Goal: Task Accomplishment & Management: Use online tool/utility

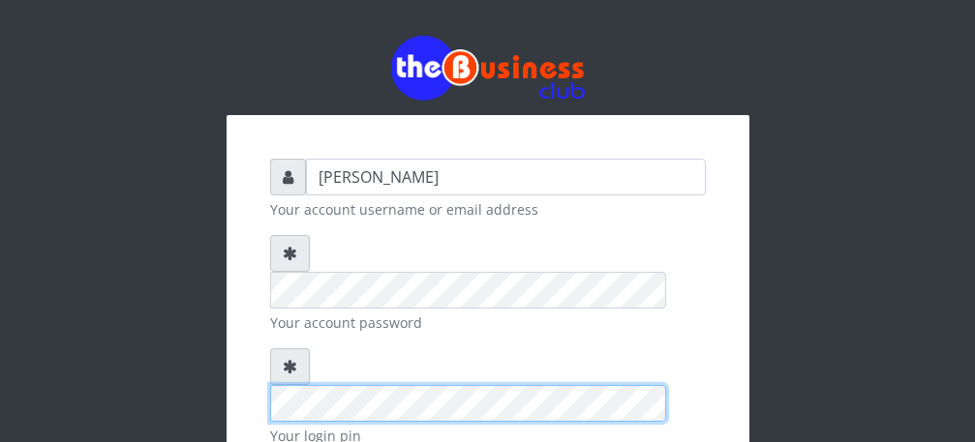
scroll to position [225, 0]
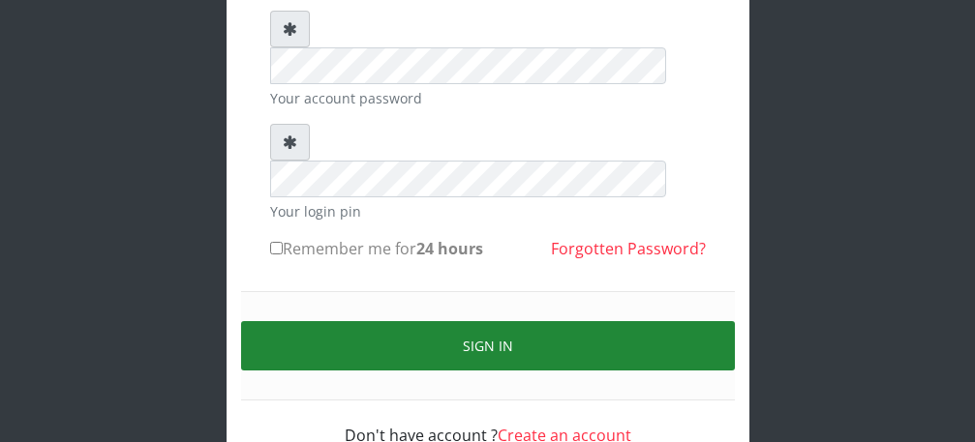
click at [539, 321] on button "Sign in" at bounding box center [488, 345] width 494 height 49
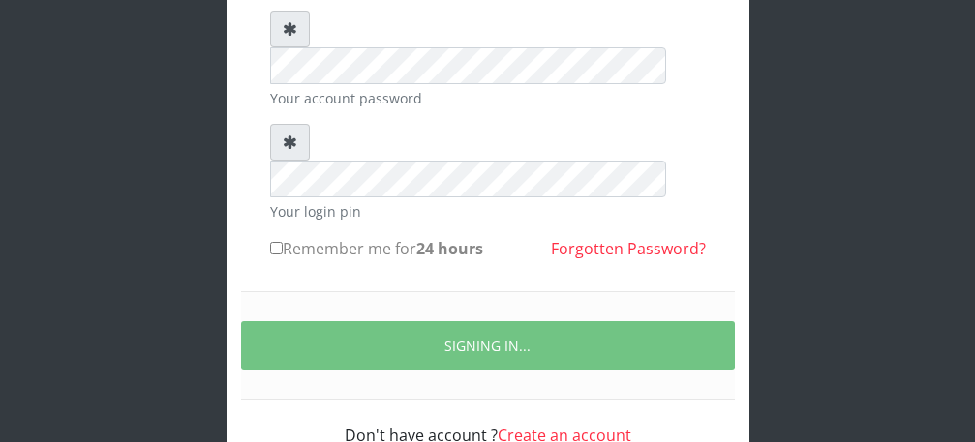
click at [850, 341] on div "Talentino Your account username or email address Your account password Your log…" at bounding box center [487, 145] width 929 height 741
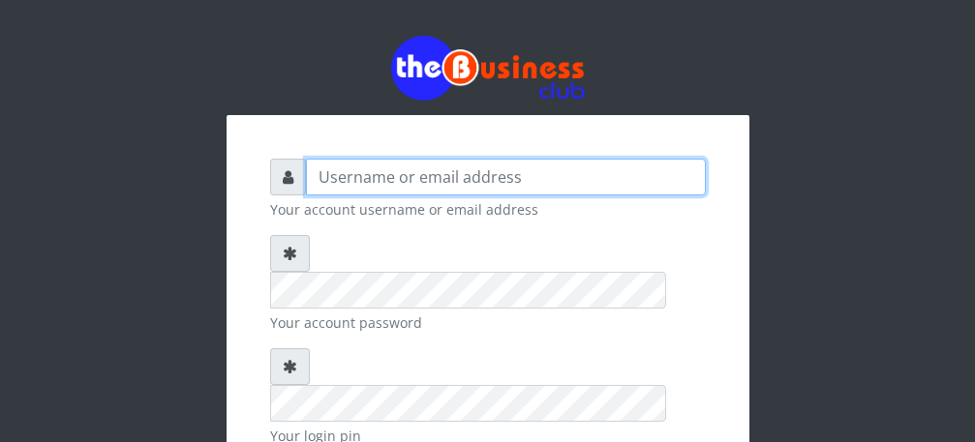
click at [474, 177] on input "text" at bounding box center [506, 177] width 400 height 37
type input "Talentino"
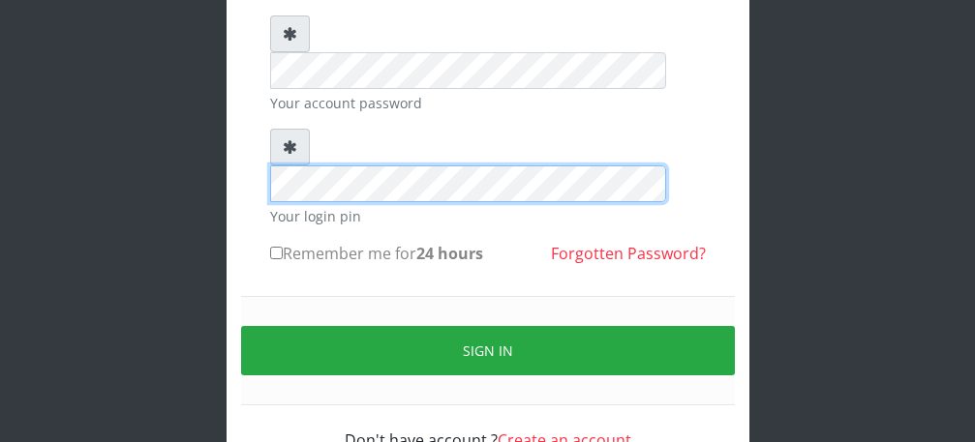
scroll to position [225, 0]
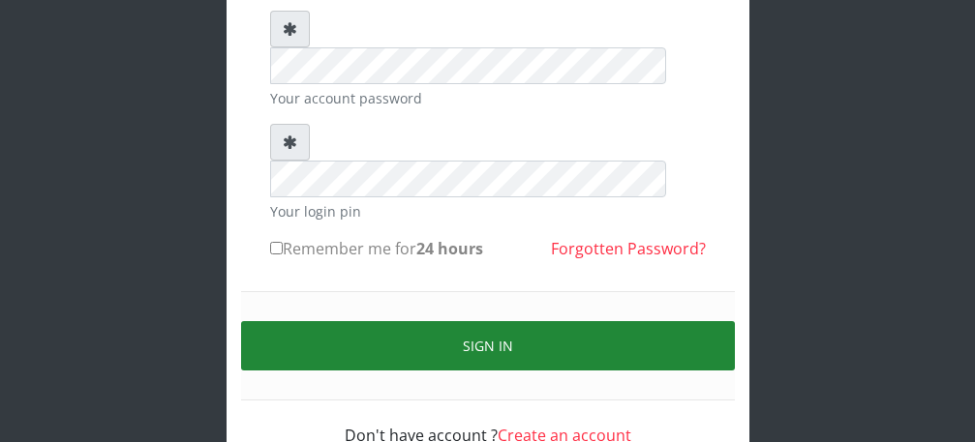
click at [502, 321] on button "Sign in" at bounding box center [488, 345] width 494 height 49
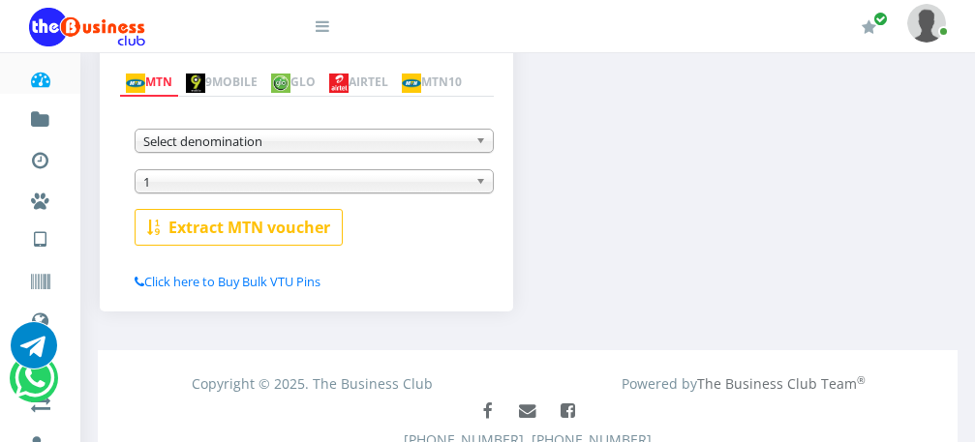
scroll to position [400, 0]
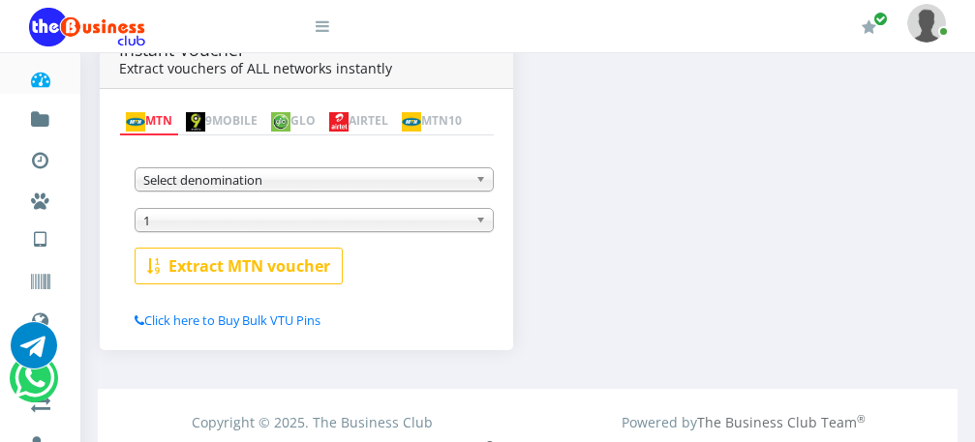
click at [395, 108] on link "AIRTEL" at bounding box center [358, 121] width 73 height 27
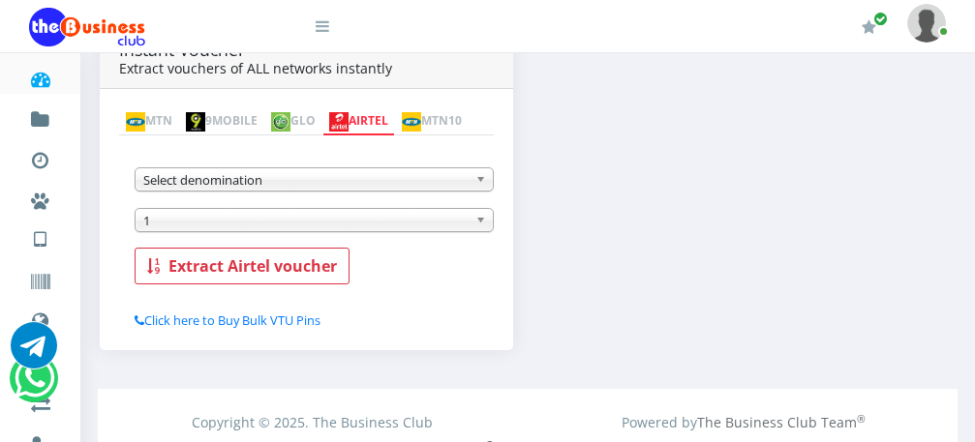
click at [477, 183] on b at bounding box center [483, 179] width 17 height 22
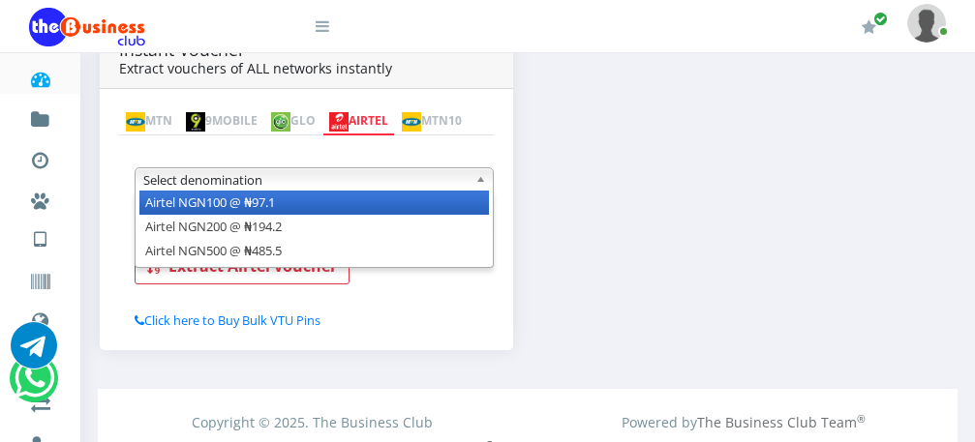
click at [462, 201] on li "Airtel NGN100 @ ₦97.1" at bounding box center [314, 203] width 350 height 24
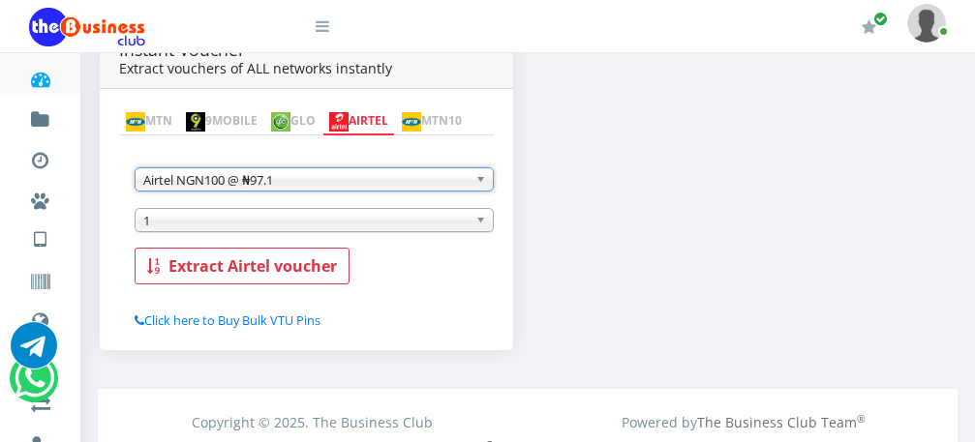
click at [461, 222] on span "1" at bounding box center [305, 220] width 324 height 23
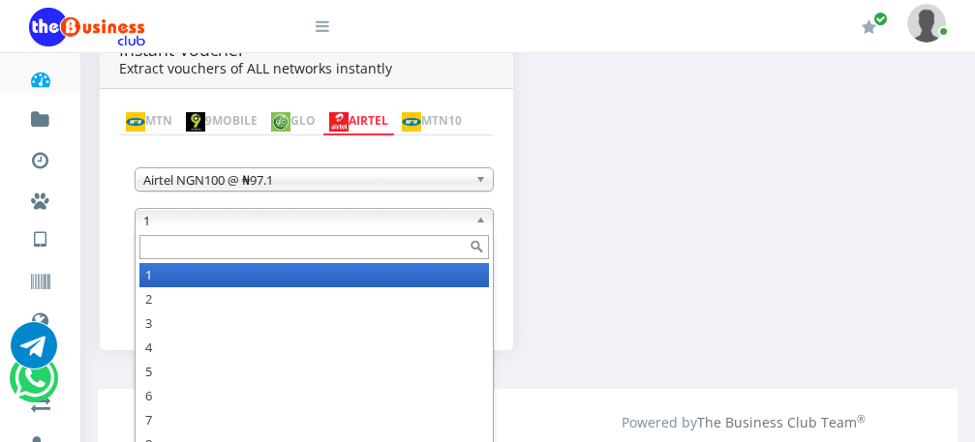
click at [432, 249] on input "text" at bounding box center [314, 247] width 350 height 24
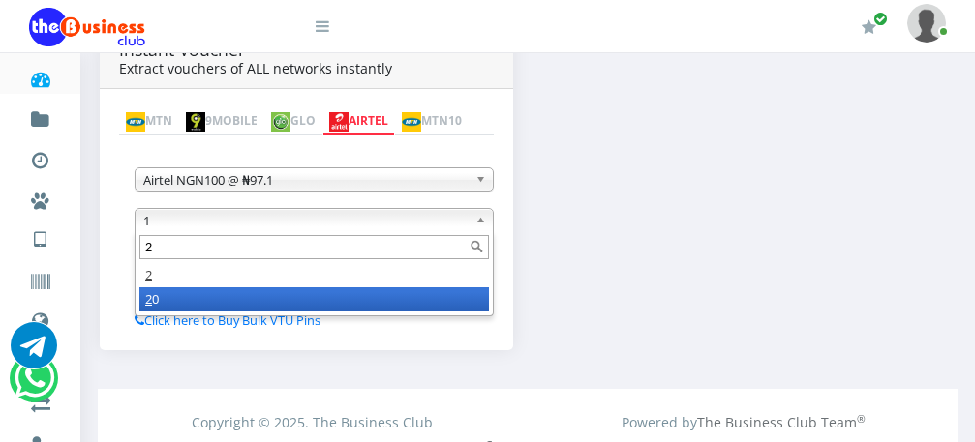
type input "2"
click at [384, 309] on li "2 0" at bounding box center [314, 300] width 350 height 24
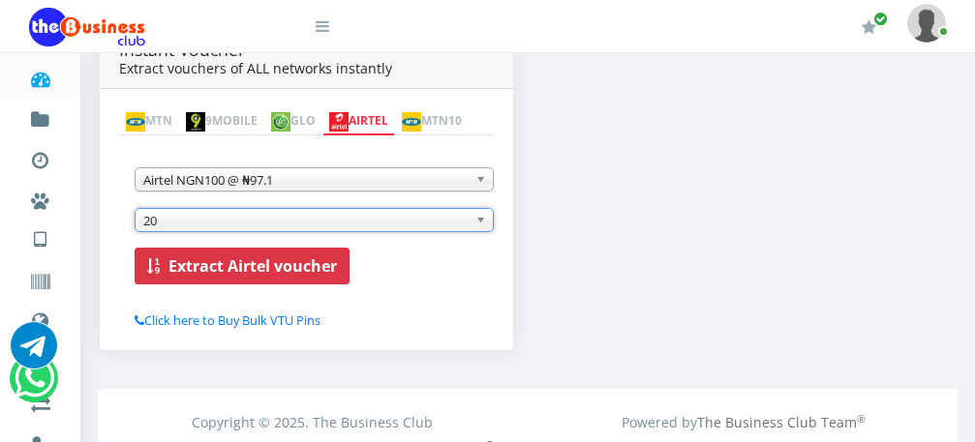
click at [278, 263] on b "Extract Airtel voucher" at bounding box center [252, 266] width 168 height 21
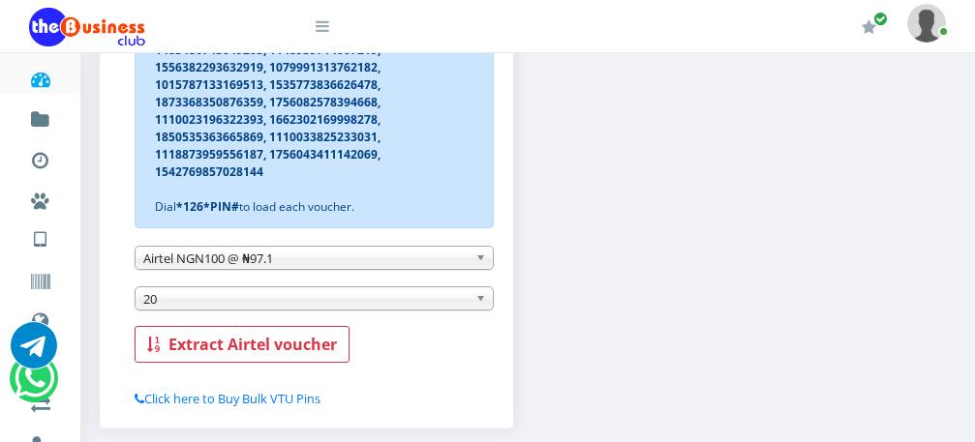
scroll to position [593, 0]
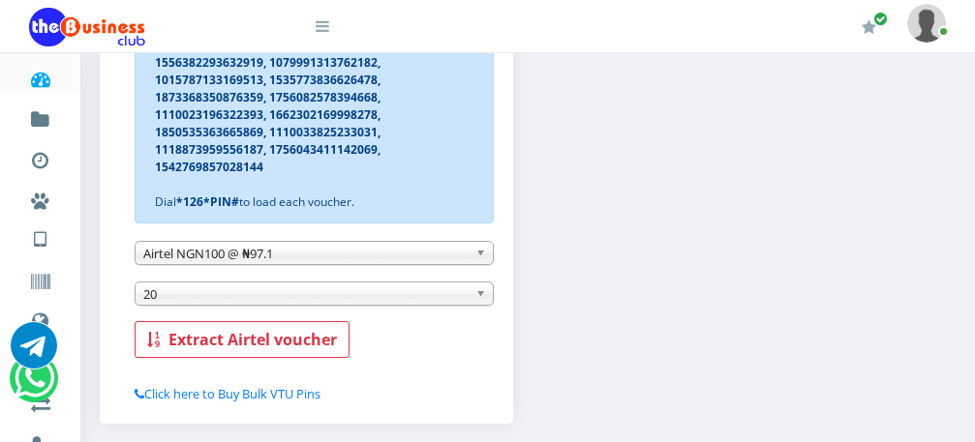
click at [481, 294] on b at bounding box center [483, 294] width 17 height 22
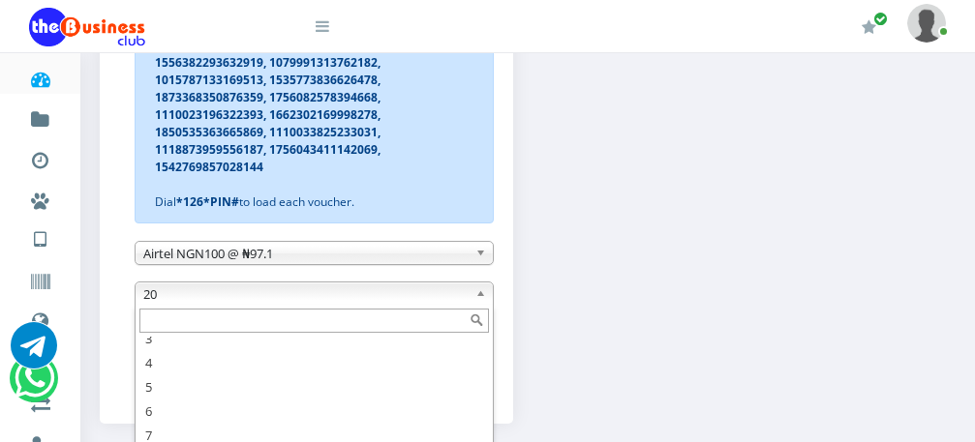
click at [481, 294] on b at bounding box center [483, 294] width 17 height 22
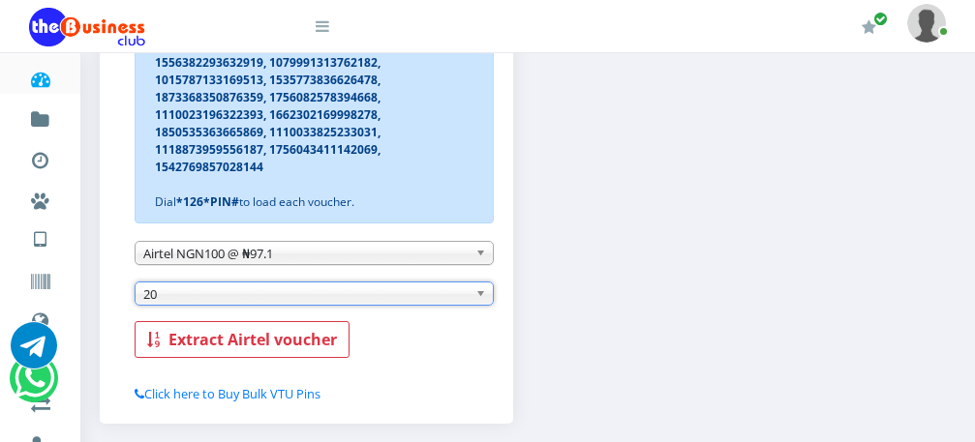
click at [483, 260] on b at bounding box center [483, 253] width 17 height 22
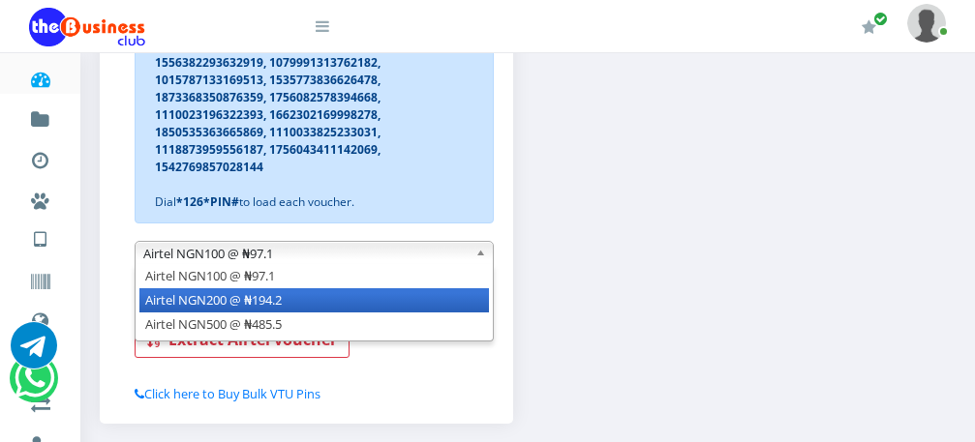
click at [458, 302] on li "Airtel NGN200 @ ₦194.2" at bounding box center [314, 301] width 350 height 24
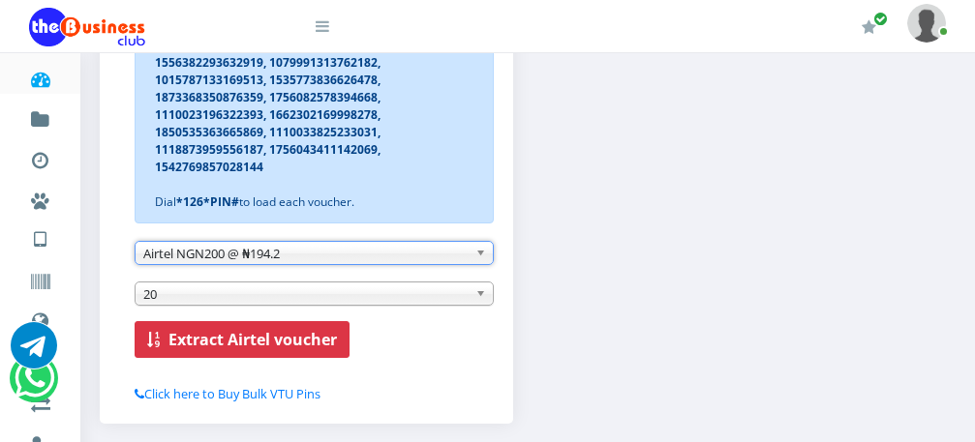
click at [271, 346] on b "Extract Airtel voucher" at bounding box center [252, 339] width 168 height 21
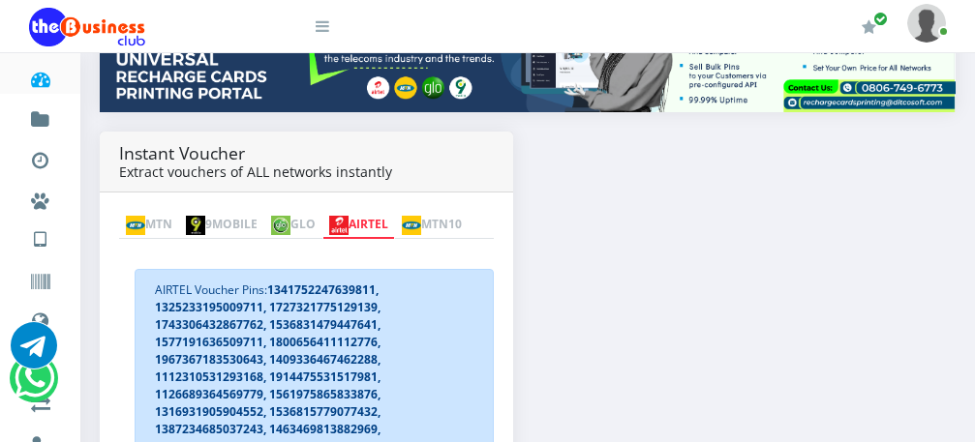
scroll to position [357, 0]
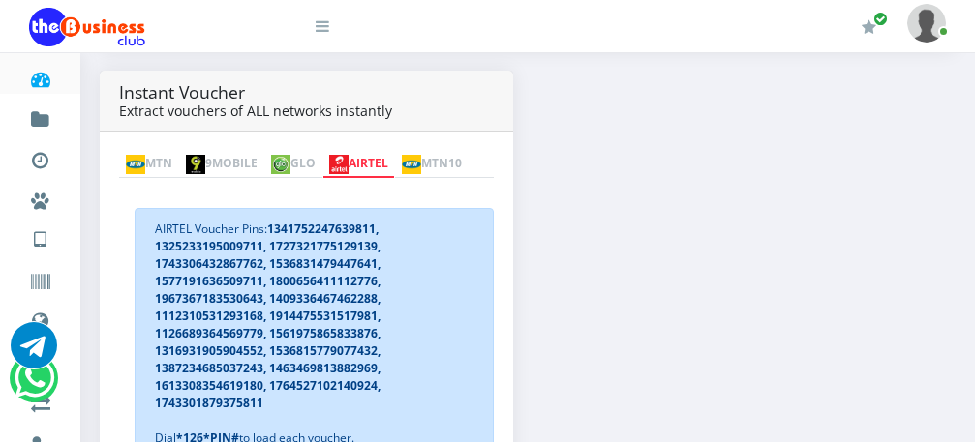
click at [170, 151] on link "MTN" at bounding box center [149, 164] width 60 height 27
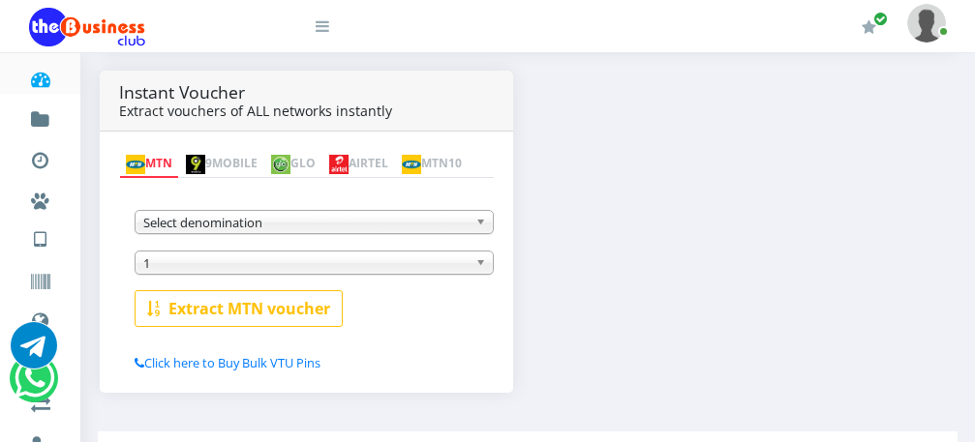
click at [480, 227] on b at bounding box center [483, 222] width 17 height 22
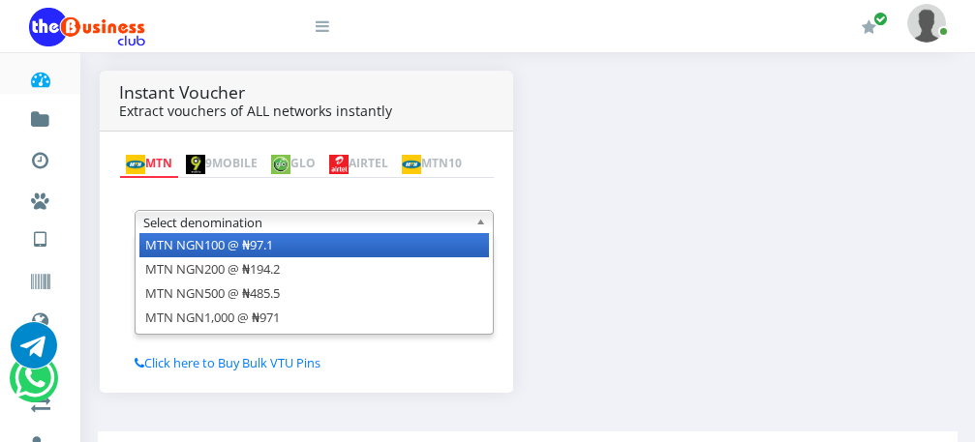
click at [467, 248] on li "MTN NGN100 @ ₦97.1" at bounding box center [314, 245] width 350 height 24
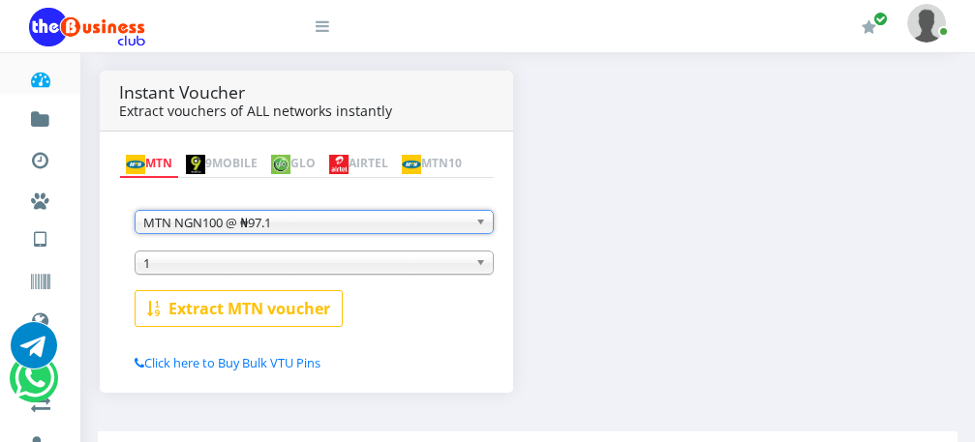
click at [482, 265] on b at bounding box center [483, 263] width 17 height 22
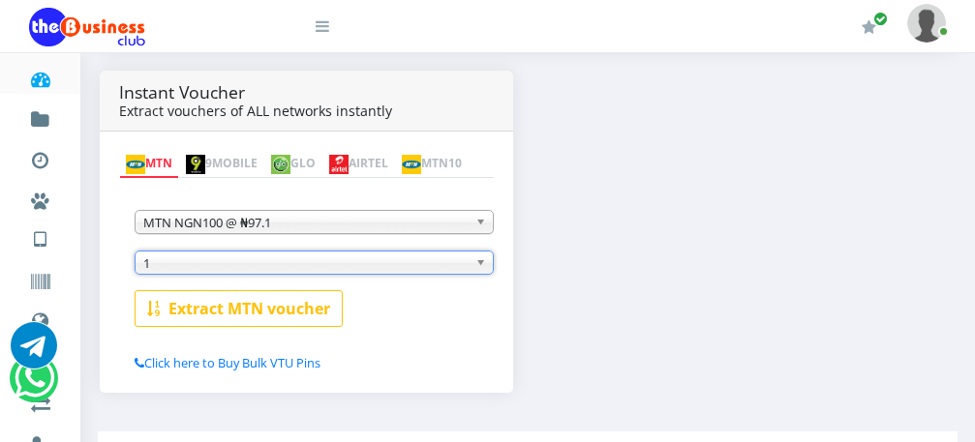
drag, startPoint x: 482, startPoint y: 265, endPoint x: 456, endPoint y: 262, distance: 26.3
click at [456, 262] on link "1" at bounding box center [314, 263] width 359 height 24
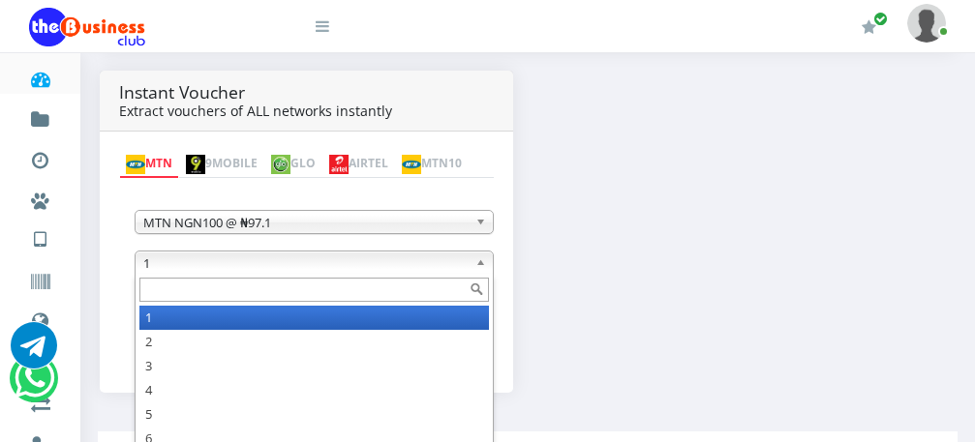
click at [456, 262] on span "1" at bounding box center [305, 263] width 324 height 23
click at [444, 294] on input "text" at bounding box center [314, 290] width 350 height 24
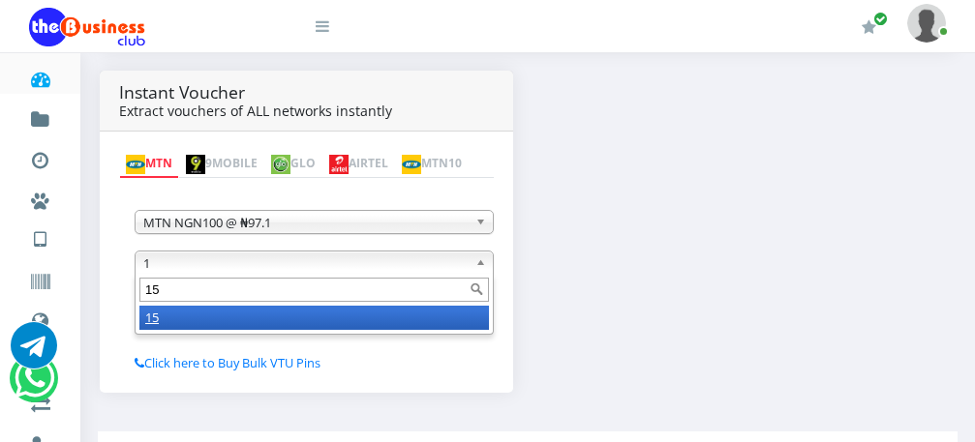
type input "15"
click at [433, 323] on li "15" at bounding box center [314, 318] width 350 height 24
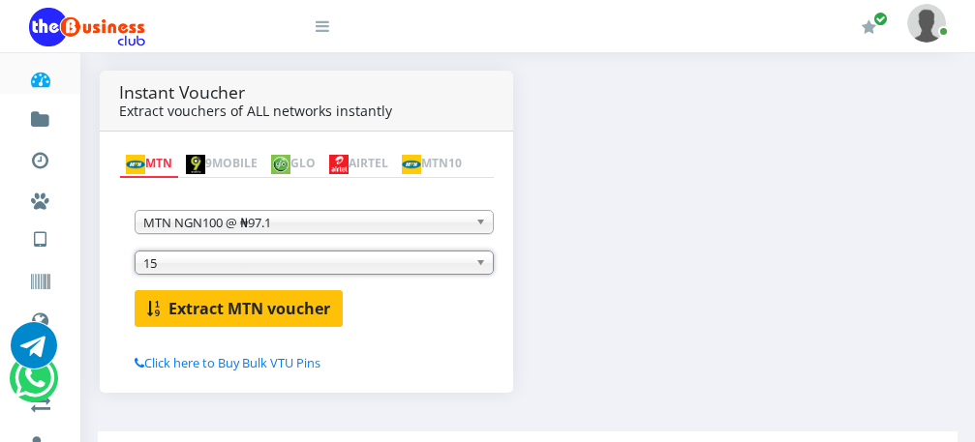
click at [293, 310] on b "Extract MTN voucher" at bounding box center [249, 308] width 162 height 21
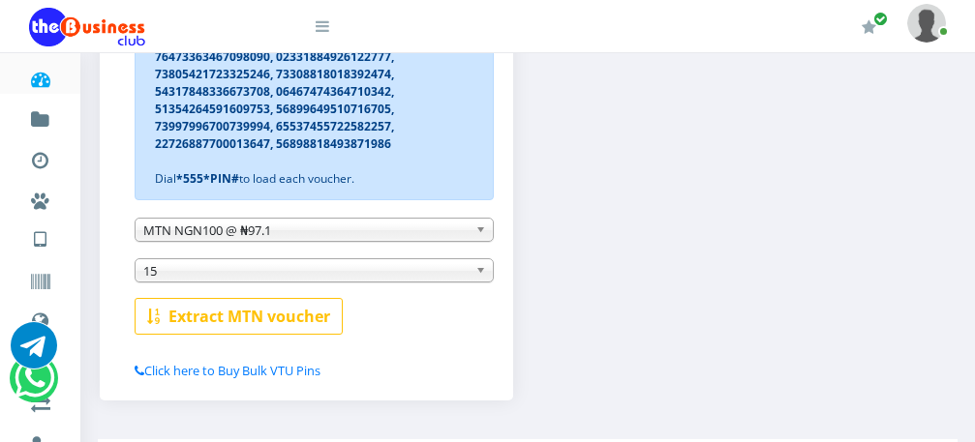
scroll to position [548, 0]
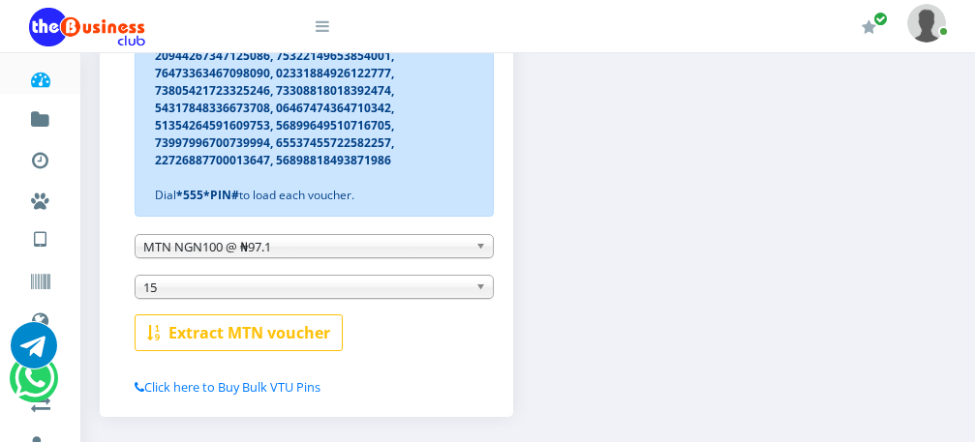
click at [478, 252] on b at bounding box center [483, 246] width 17 height 22
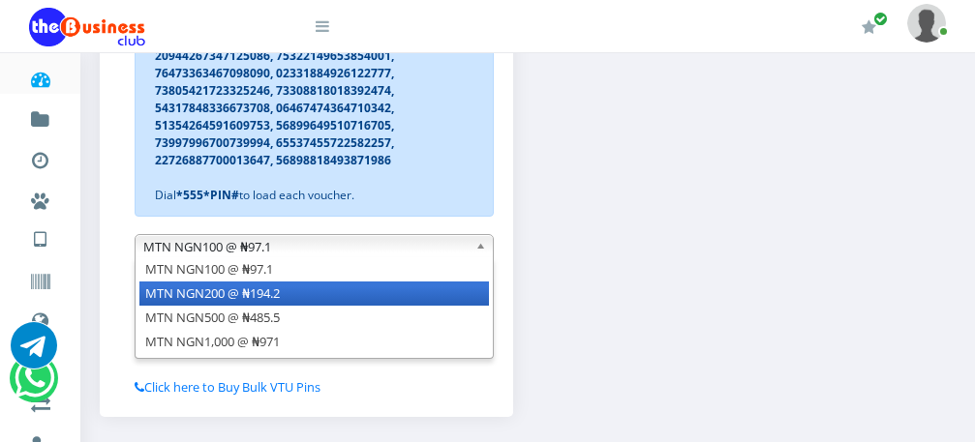
click at [472, 299] on li "MTN NGN200 @ ₦194.2" at bounding box center [314, 294] width 350 height 24
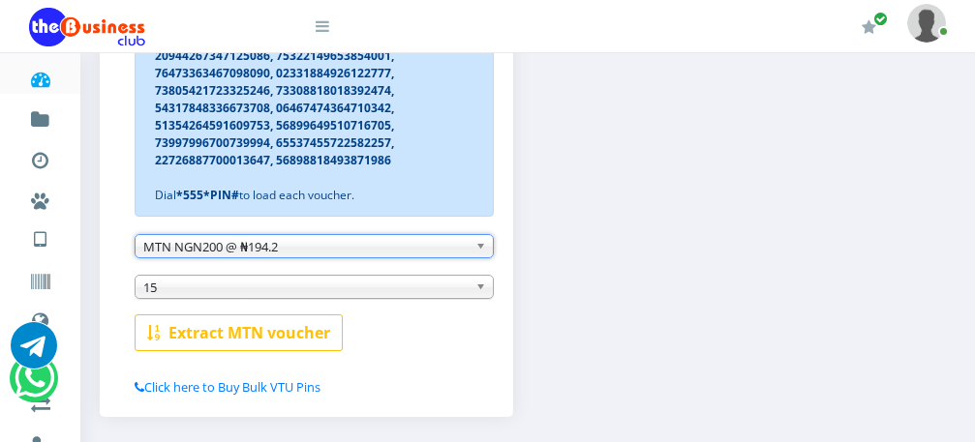
click at [480, 288] on b at bounding box center [483, 287] width 17 height 22
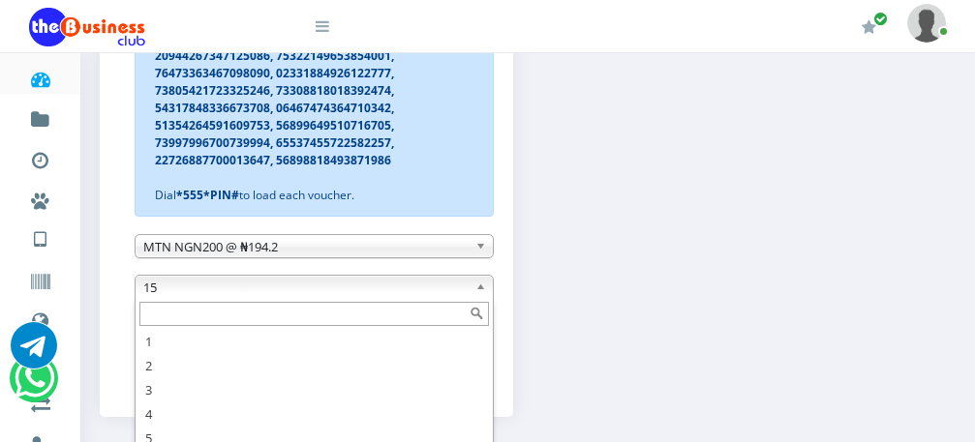
scroll to position [34, 0]
click at [480, 288] on b at bounding box center [483, 287] width 17 height 22
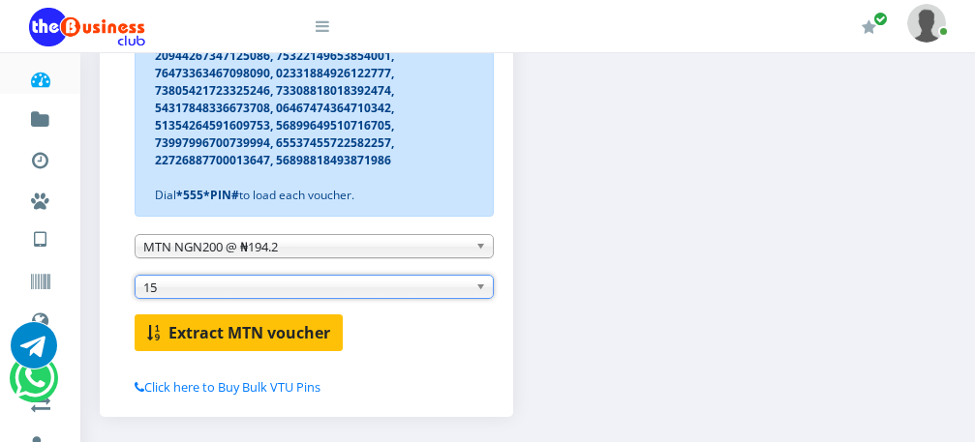
click at [286, 328] on b "Extract MTN voucher" at bounding box center [249, 332] width 162 height 21
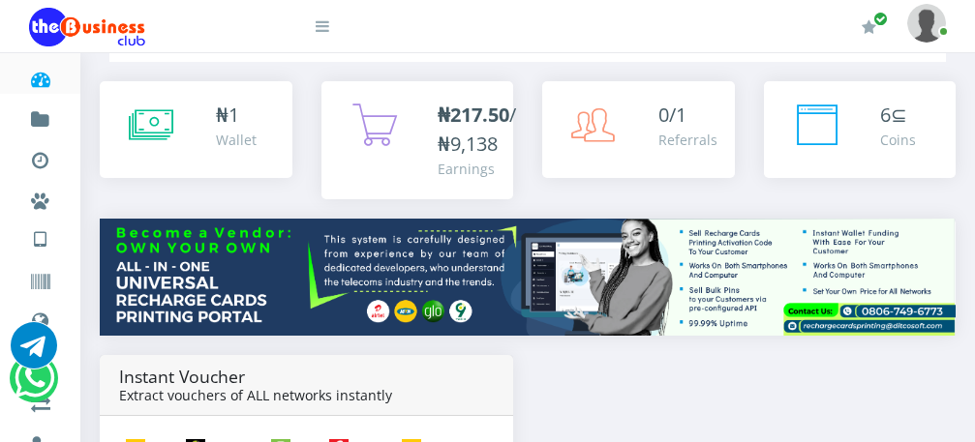
scroll to position [0, 0]
